Goal: Use online tool/utility: Utilize a website feature to perform a specific function

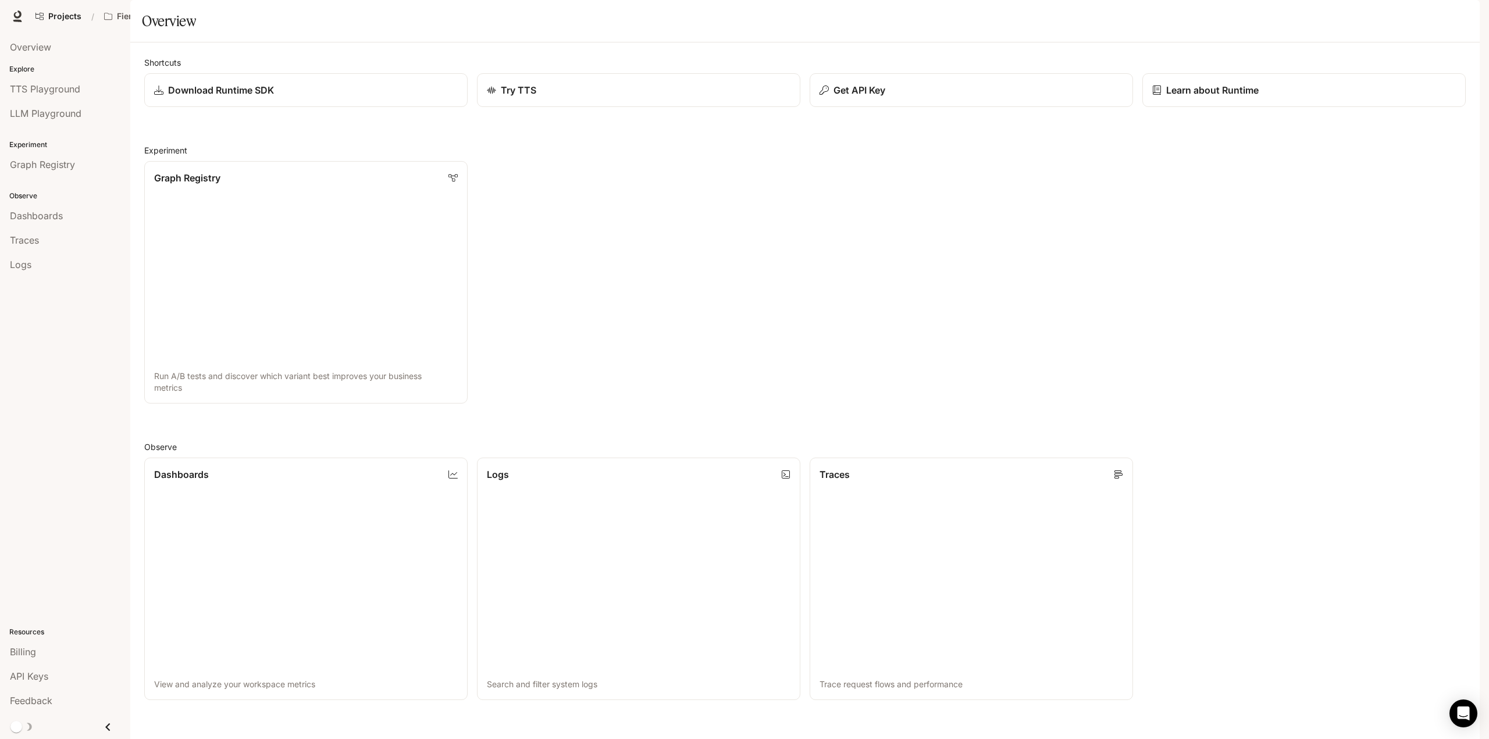
click at [1461, 18] on icon "button" at bounding box center [1463, 16] width 9 height 9
click at [864, 304] on div at bounding box center [744, 369] width 1489 height 739
click at [1223, 97] on p "Learn about Runtime" at bounding box center [1212, 90] width 94 height 14
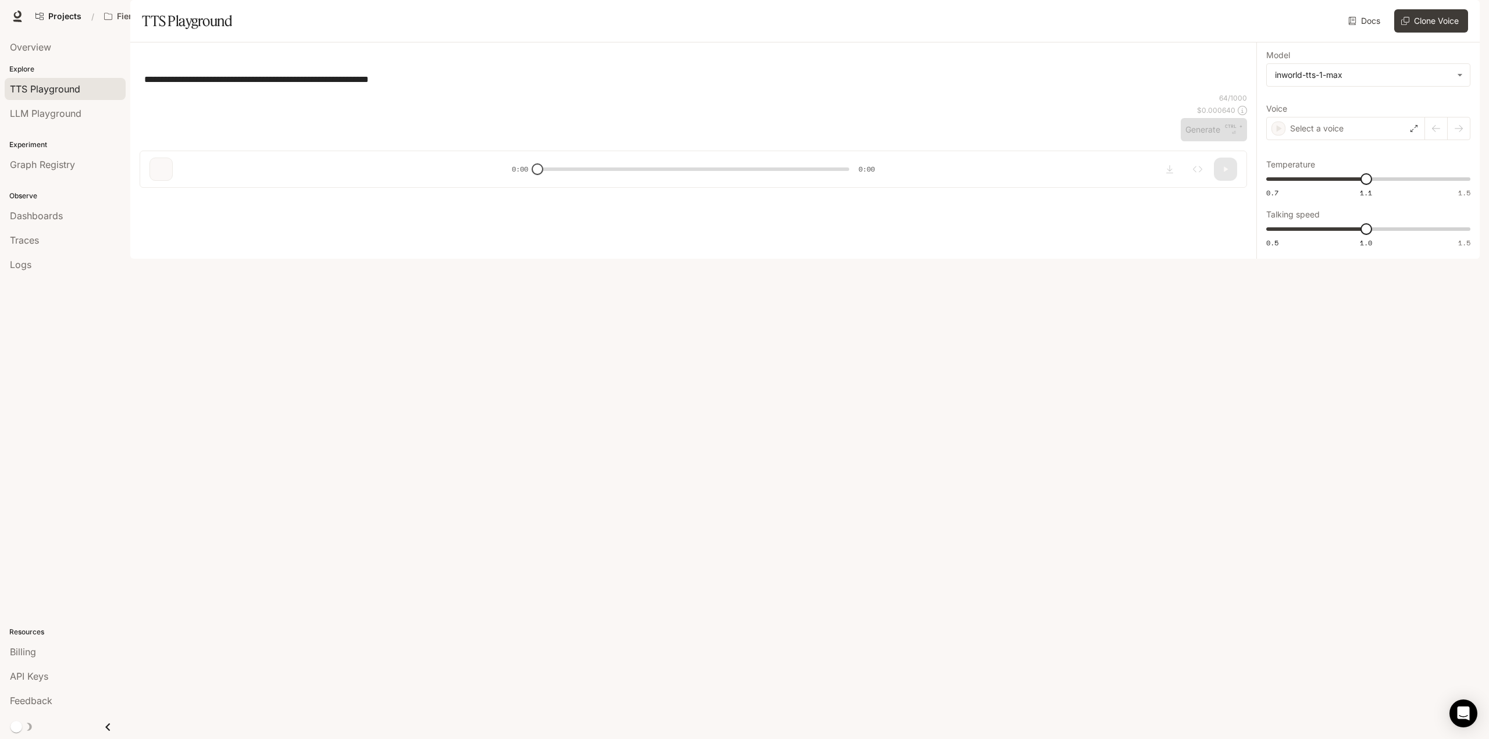
type input "**********"
type input "***"
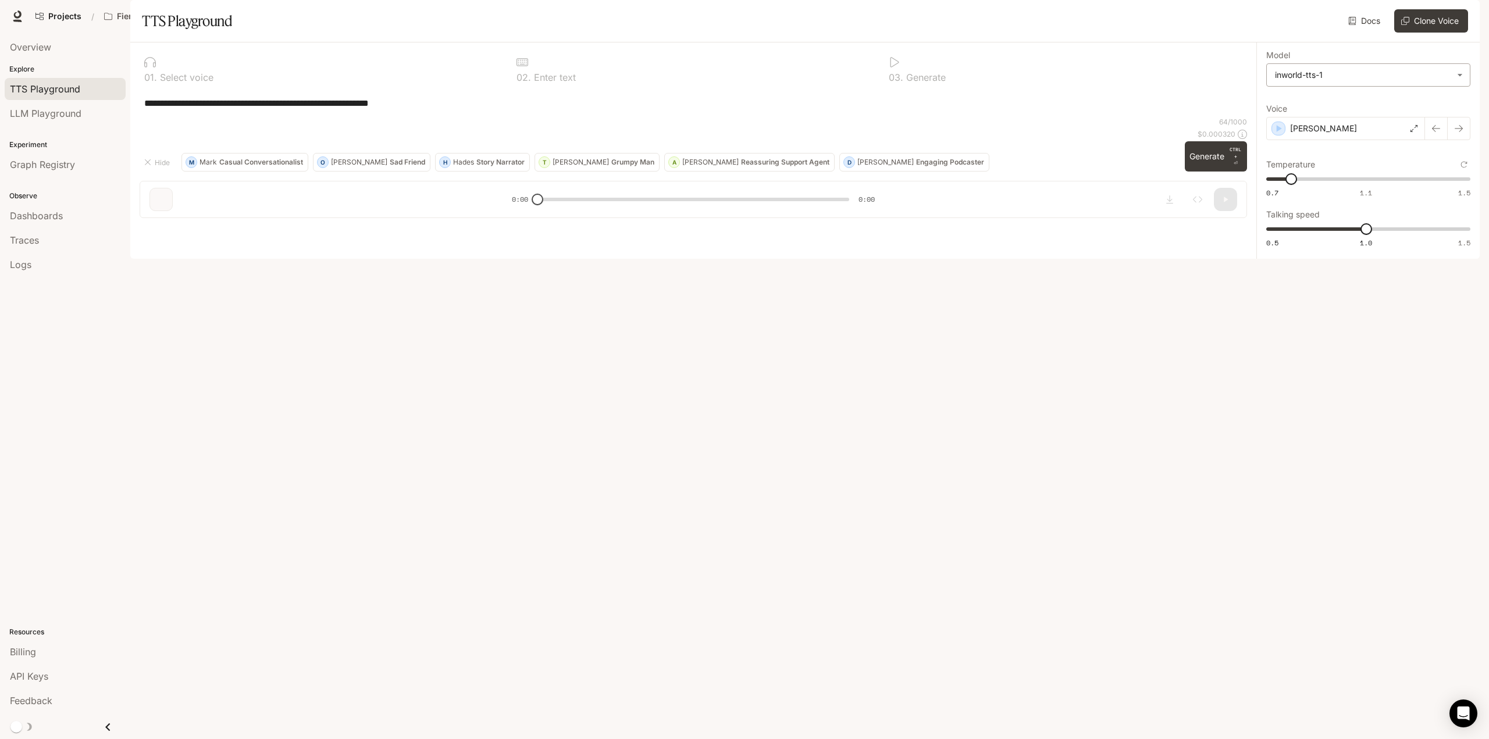
click at [1371, 109] on body "**********" at bounding box center [744, 369] width 1489 height 739
click at [1371, 109] on div at bounding box center [744, 369] width 1489 height 739
click at [1378, 140] on div "[PERSON_NAME]" at bounding box center [1345, 128] width 159 height 23
click at [1354, 325] on p "[PERSON_NAME]" at bounding box center [1378, 319] width 176 height 12
click at [1212, 172] on button "Generate CTRL + ⏎" at bounding box center [1216, 156] width 62 height 30
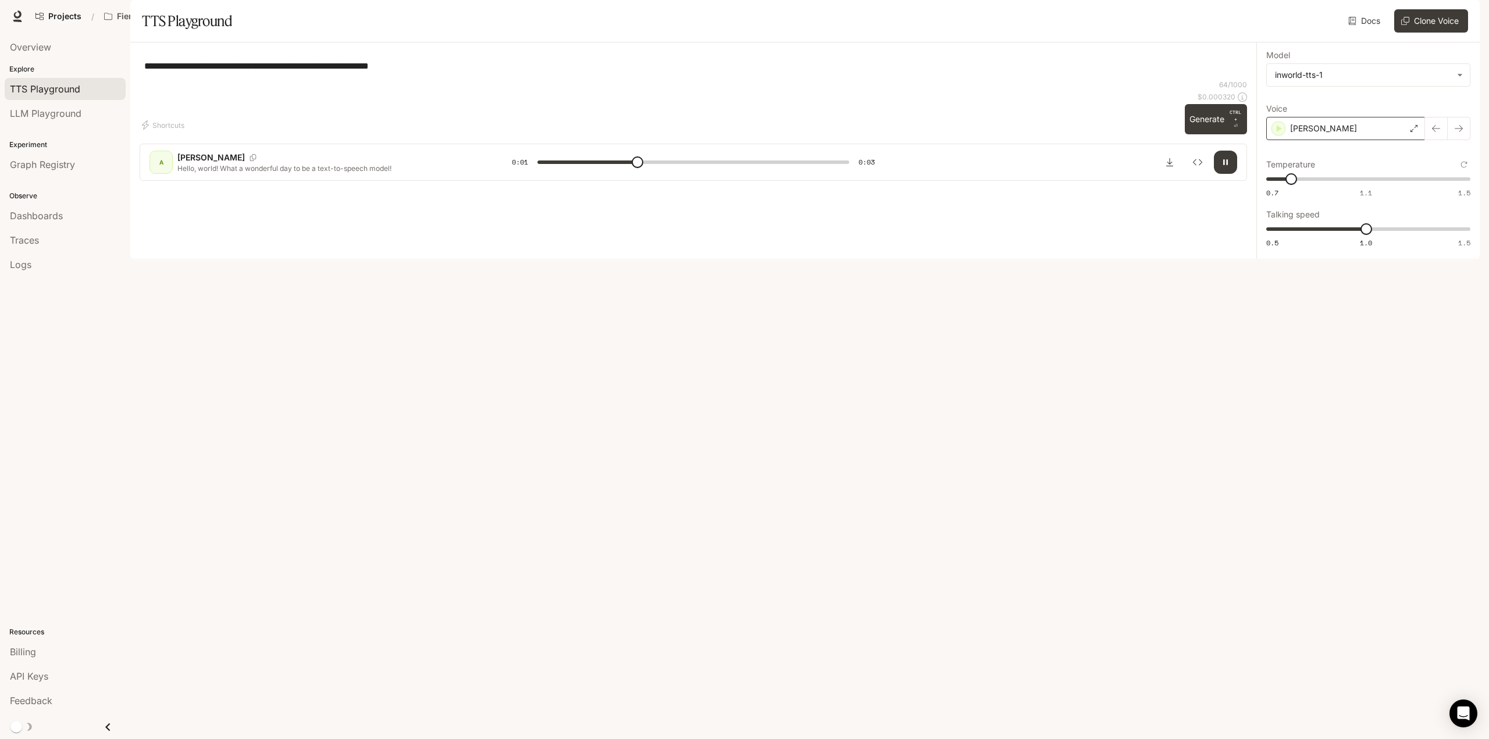
click at [1346, 140] on div "[PERSON_NAME]" at bounding box center [1345, 128] width 159 height 23
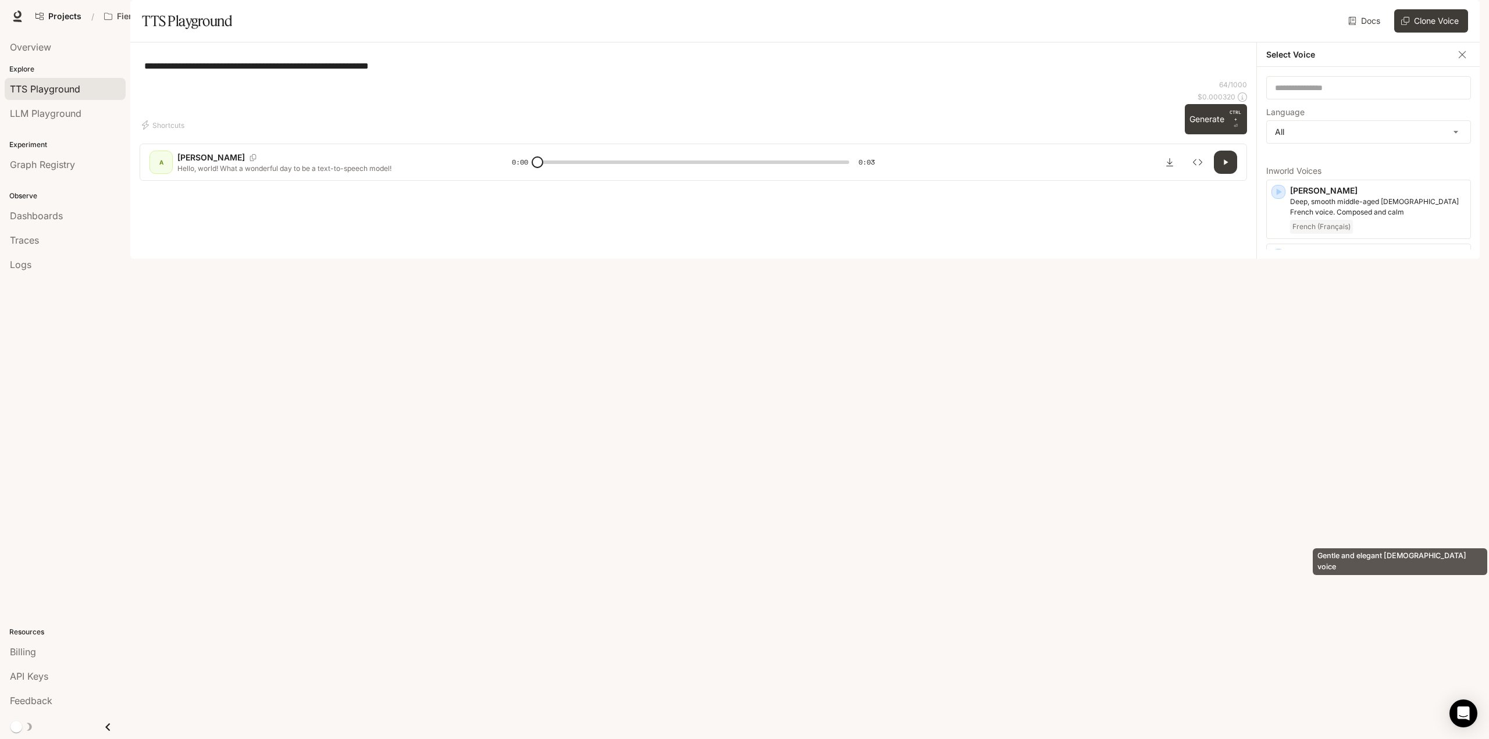
click at [1407, 517] on p "Gentle and elegant [DEMOGRAPHIC_DATA] voice" at bounding box center [1378, 511] width 176 height 10
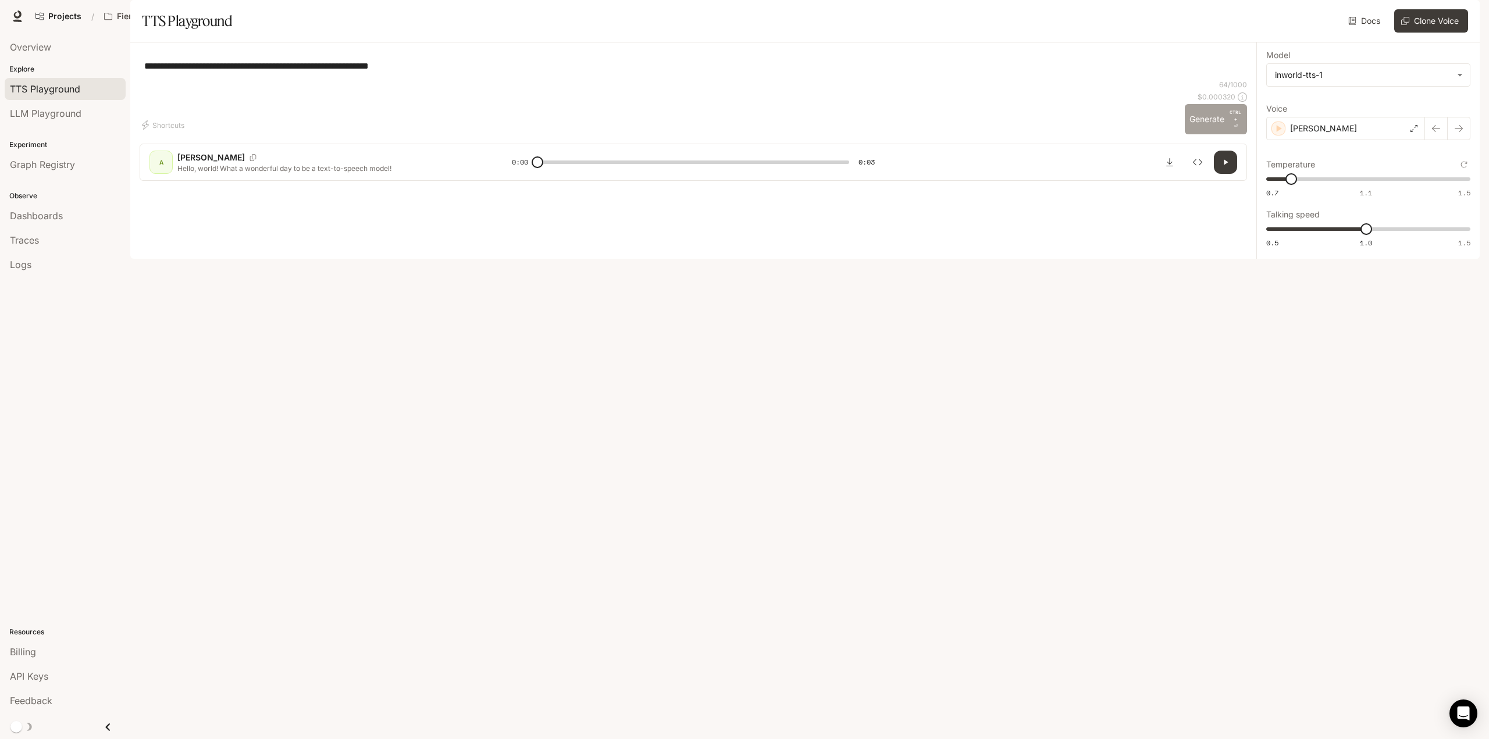
click at [1211, 134] on button "Generate CTRL + ⏎" at bounding box center [1216, 119] width 62 height 30
click at [1344, 140] on div "[PERSON_NAME]" at bounding box center [1345, 128] width 159 height 23
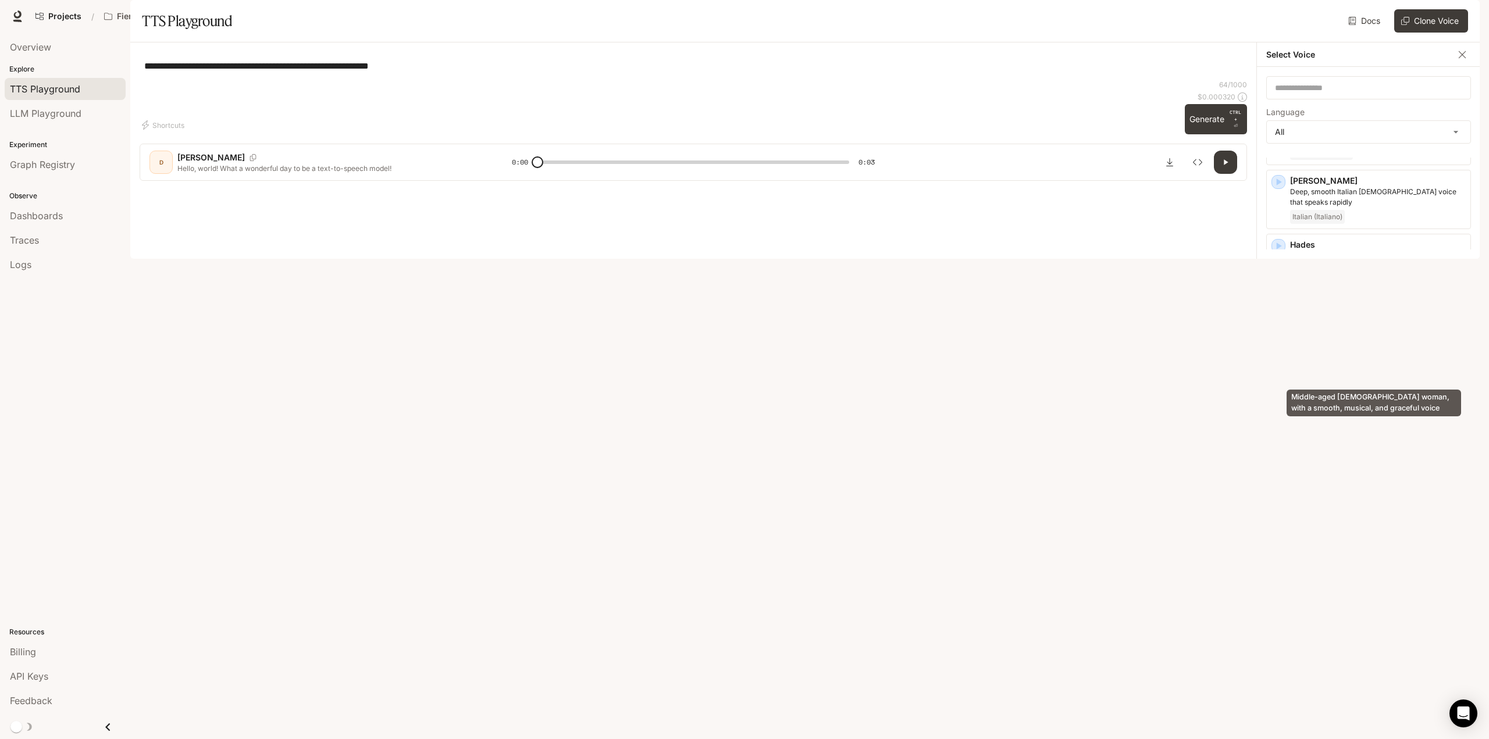
click at [1364, 378] on p "Middle-aged [DEMOGRAPHIC_DATA] woman, with a smooth, musical, and graceful voice" at bounding box center [1378, 368] width 176 height 21
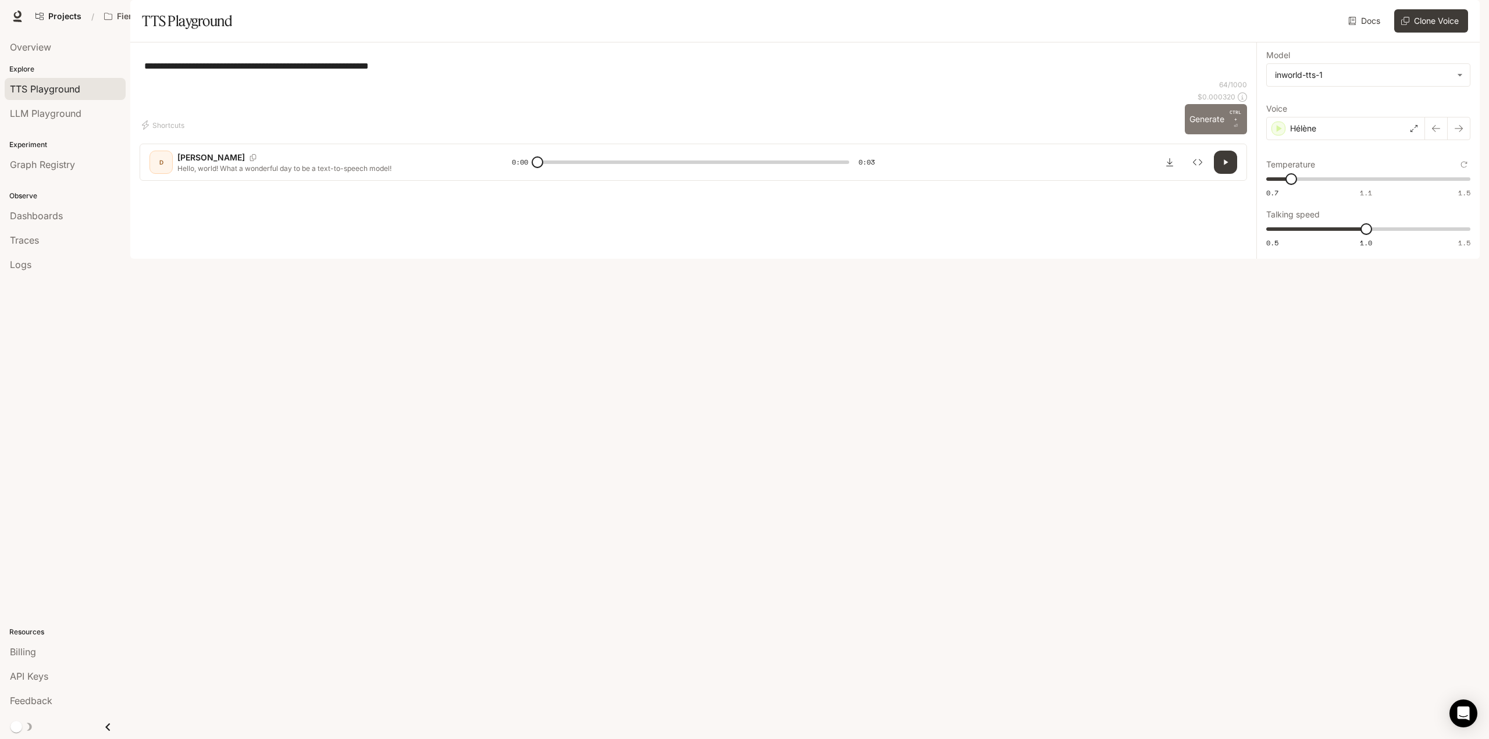
click at [1202, 134] on button "Generate CTRL + ⏎" at bounding box center [1216, 119] width 62 height 30
click at [1327, 140] on div "Hélène" at bounding box center [1345, 128] width 159 height 23
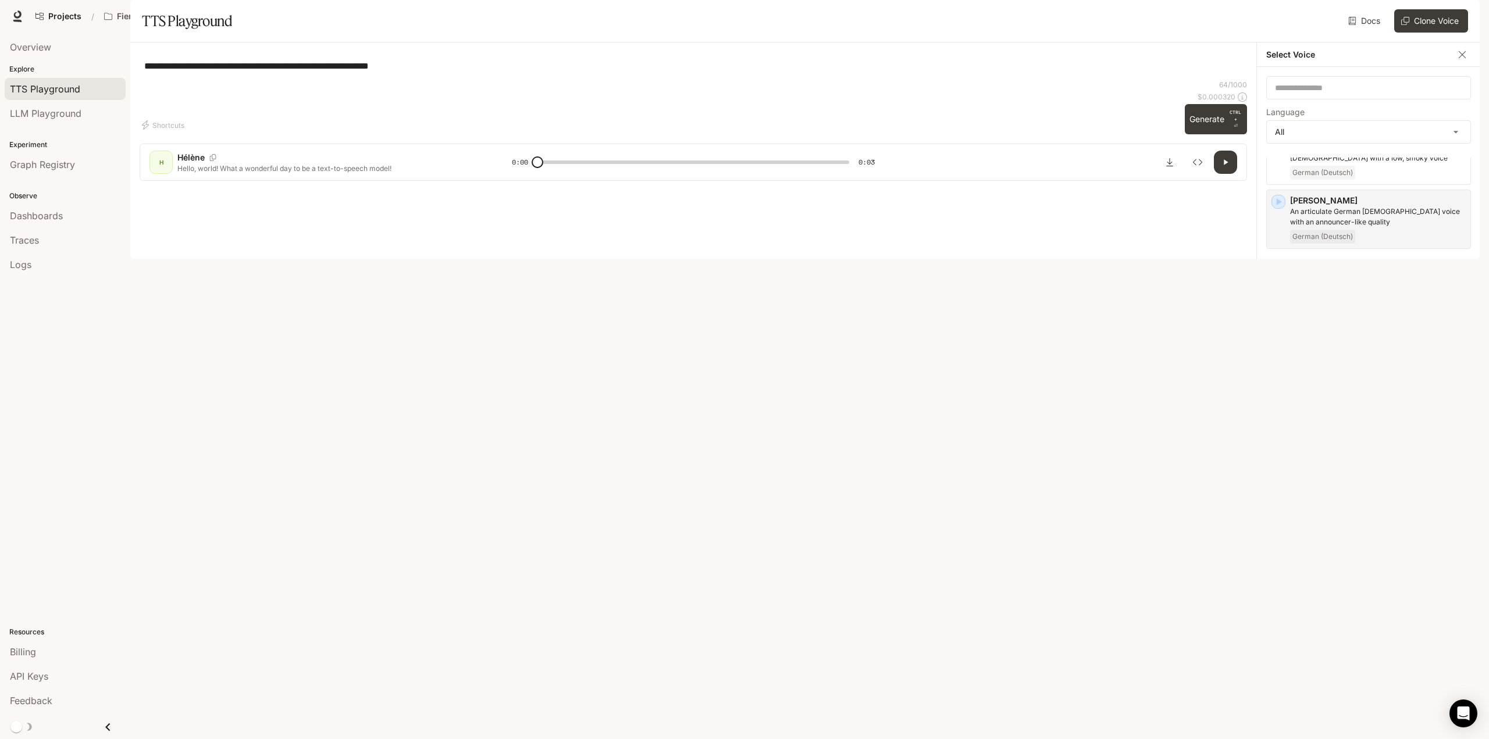
scroll to position [1105, 0]
click at [1367, 312] on div "Katrien [DEMOGRAPHIC_DATA] woman with an expressive voice Dutch (Nederlands)" at bounding box center [1368, 341] width 205 height 59
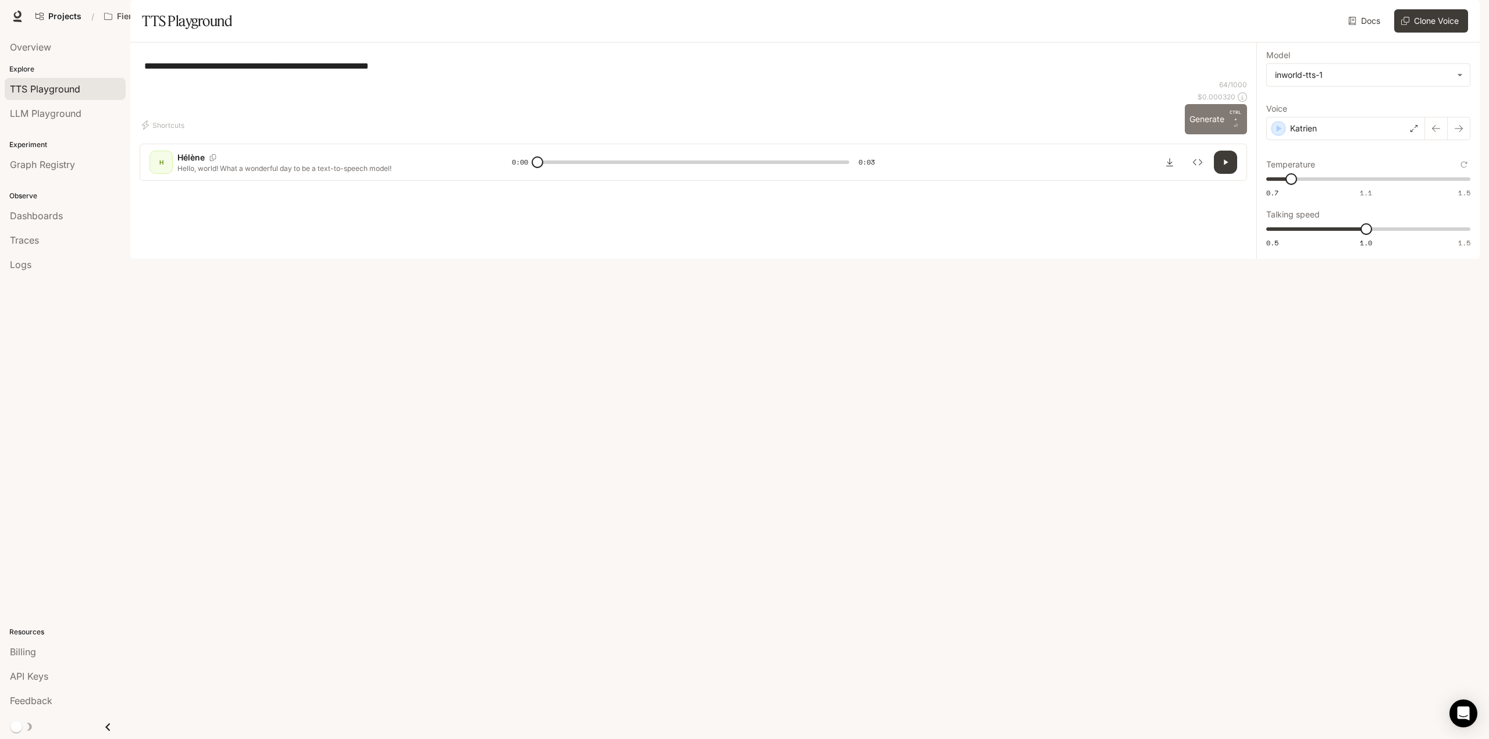
click at [1205, 134] on button "Generate CTRL + ⏎" at bounding box center [1216, 119] width 62 height 30
click at [1336, 140] on div "Katrien" at bounding box center [1345, 128] width 159 height 23
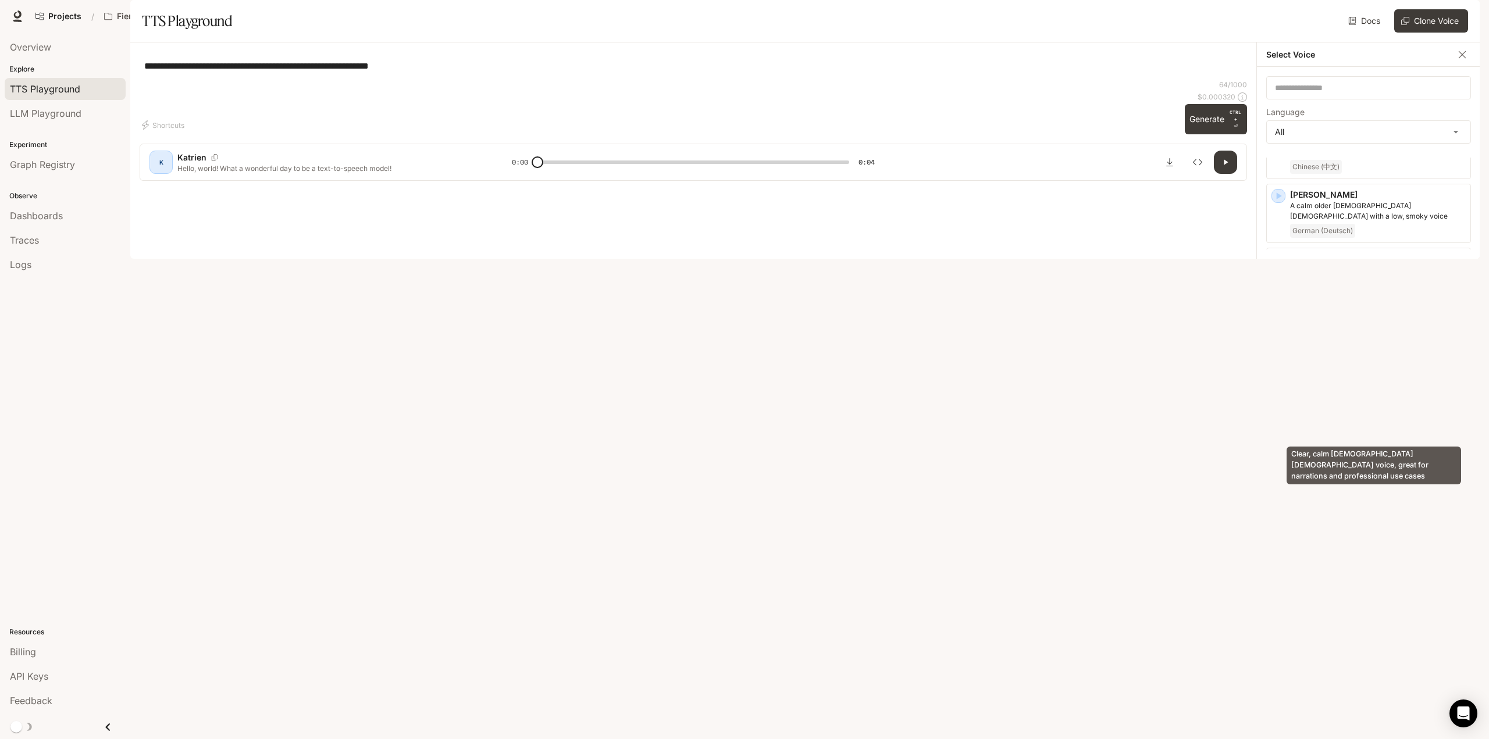
click at [1396, 456] on p "Clear, calm [DEMOGRAPHIC_DATA] [DEMOGRAPHIC_DATA] voice, great for narrations a…" at bounding box center [1378, 466] width 176 height 21
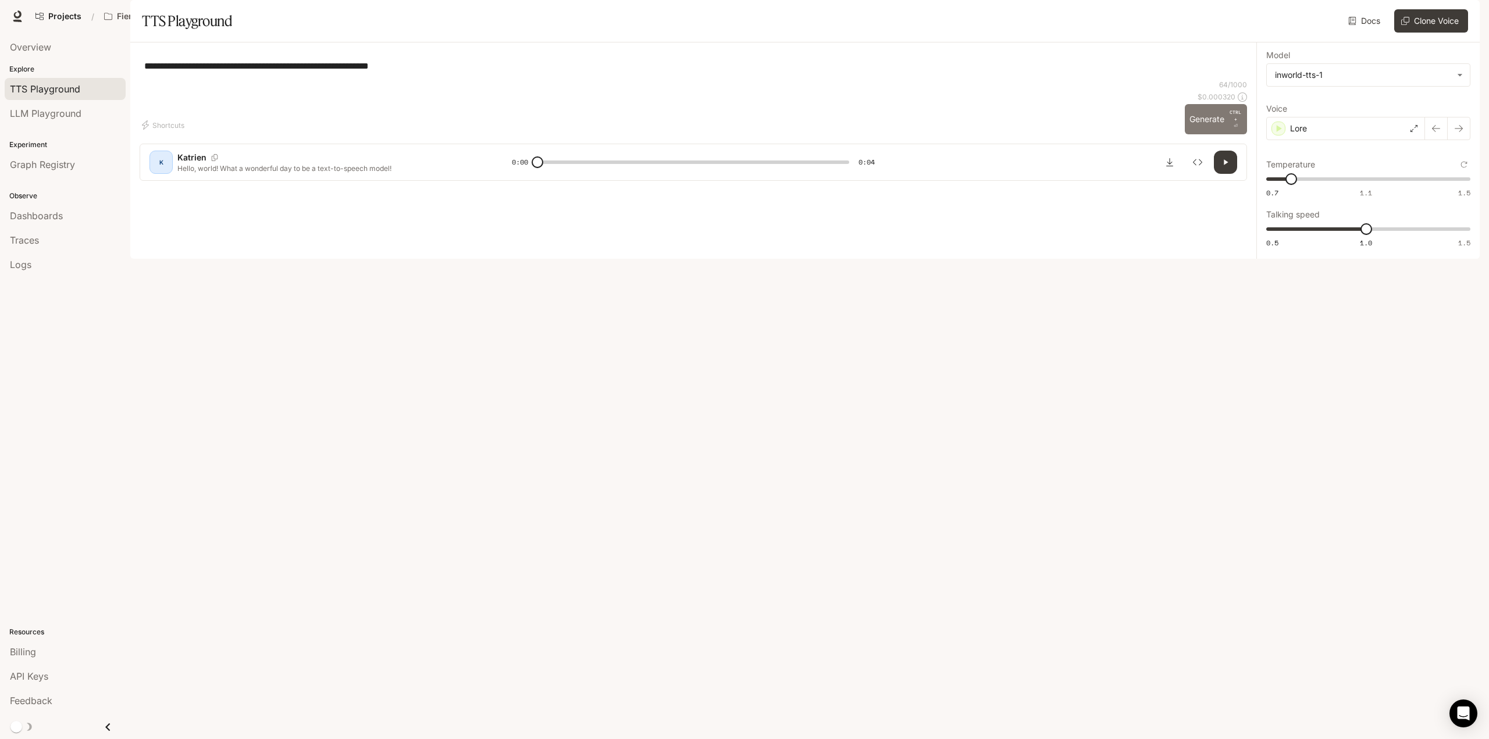
click at [1211, 134] on button "Generate CTRL + ⏎" at bounding box center [1216, 119] width 62 height 30
click at [1337, 140] on div "Lore" at bounding box center [1345, 128] width 159 height 23
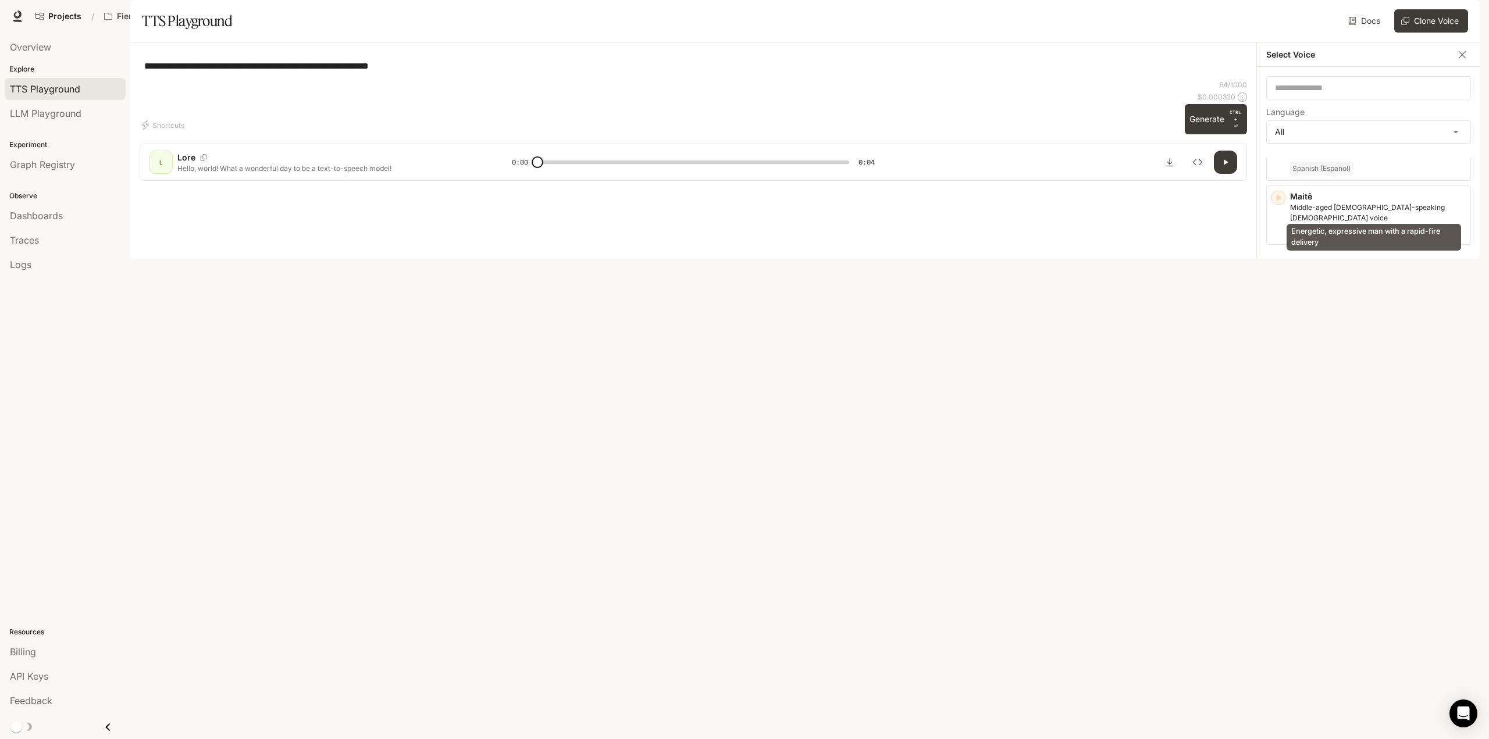
scroll to position [1513, 0]
click at [1392, 510] on div "English" at bounding box center [1378, 517] width 176 height 14
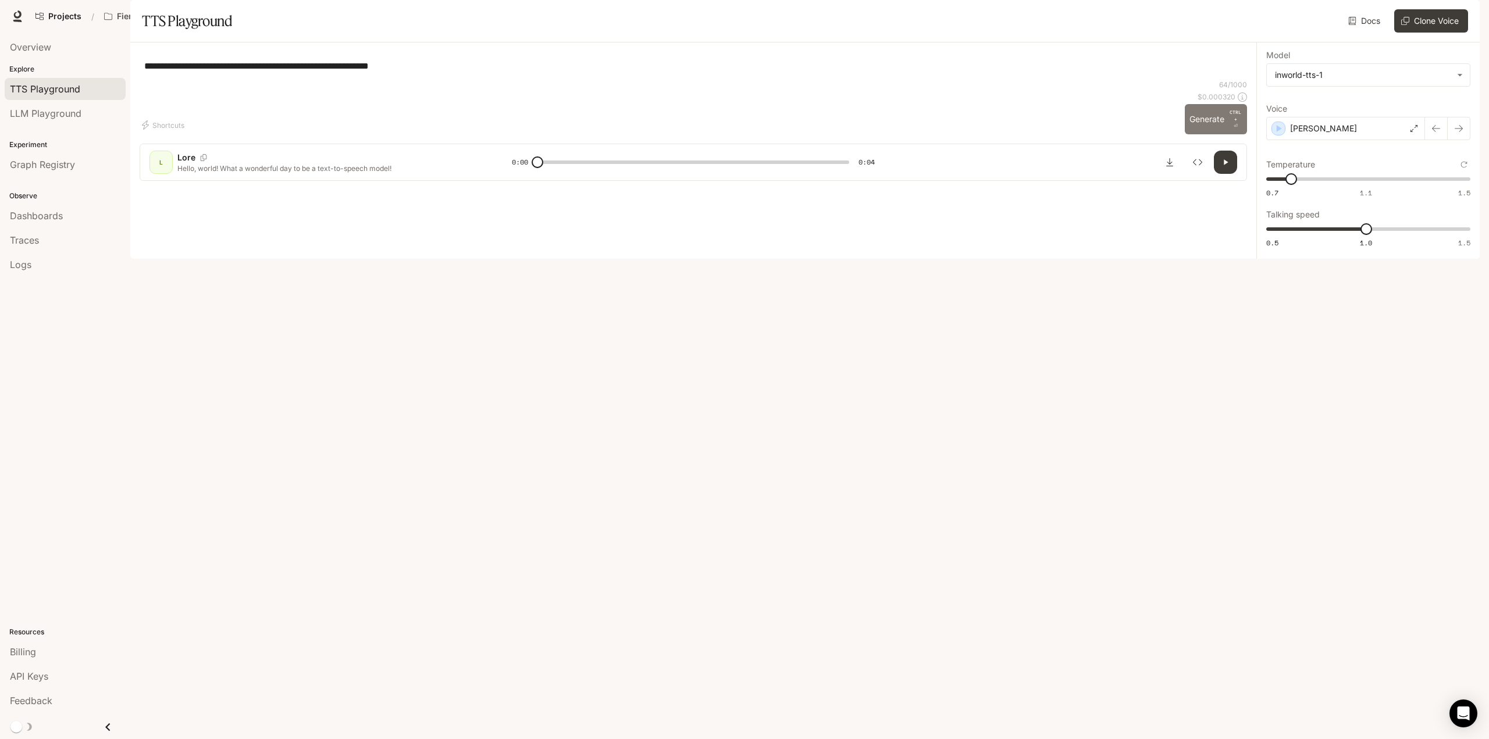
click at [1205, 134] on button "Generate CTRL + ⏎" at bounding box center [1216, 119] width 62 height 30
type input "*"
click at [1359, 140] on div "[PERSON_NAME]" at bounding box center [1345, 128] width 159 height 23
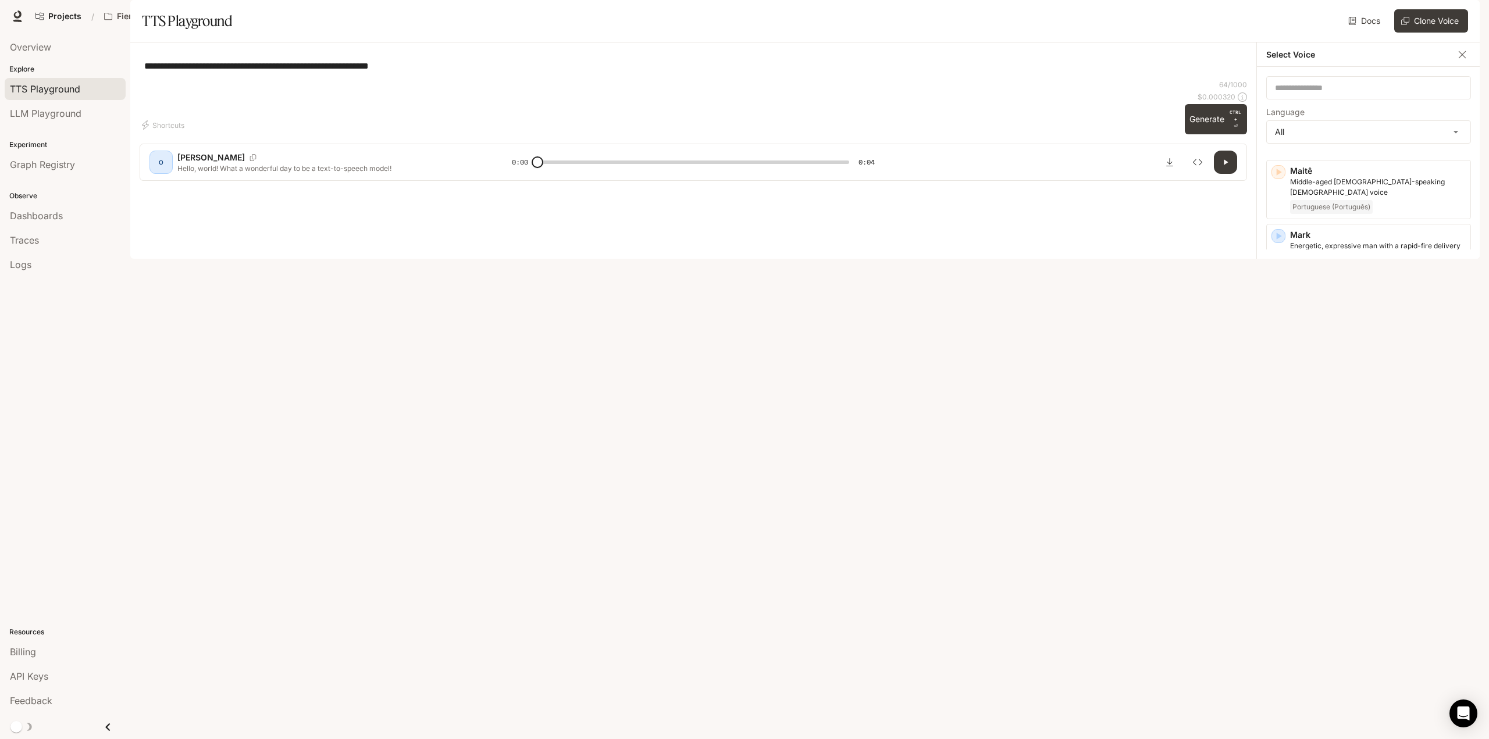
click at [1076, 80] on div "**********" at bounding box center [694, 66] width 1108 height 28
